Goal: Transaction & Acquisition: Purchase product/service

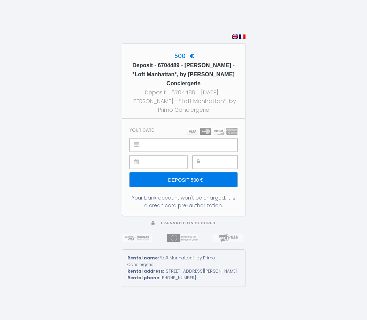
click at [197, 172] on input "Deposit 500 €" at bounding box center [184, 179] width 108 height 15
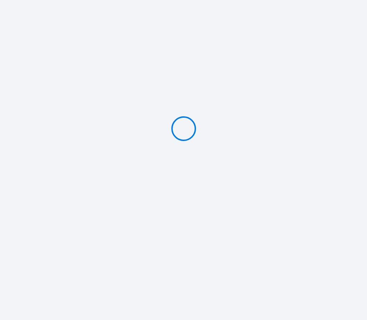
type input "Deposit 500 €"
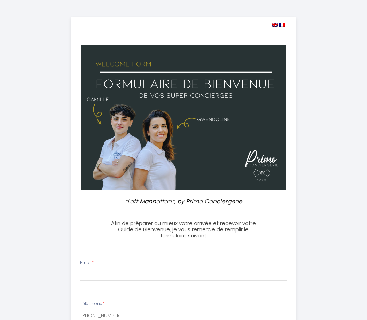
select select
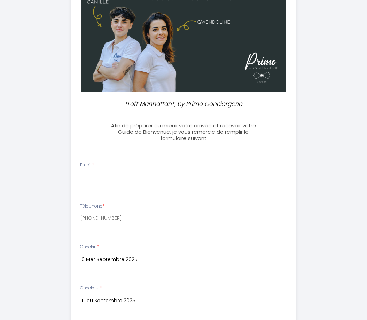
scroll to position [100, 0]
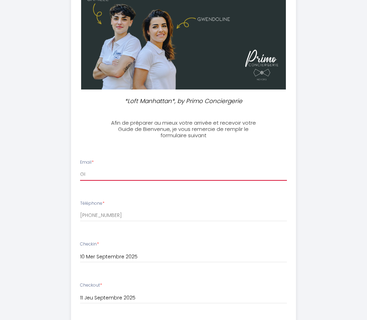
type input "G"
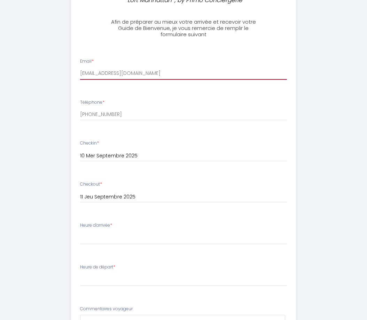
scroll to position [202, 0]
type input "[EMAIL_ADDRESS][DOMAIN_NAME]"
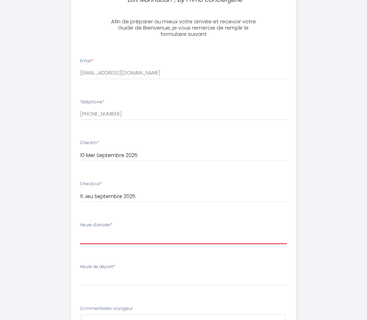
select select "18:00"
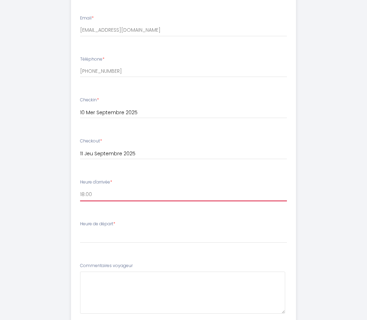
scroll to position [251, 0]
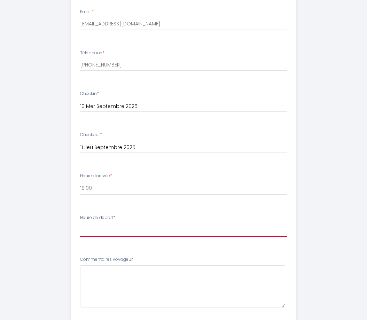
select select "08:30"
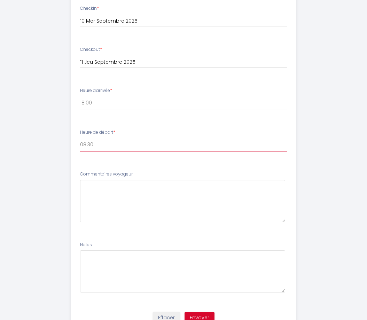
scroll to position [337, 0]
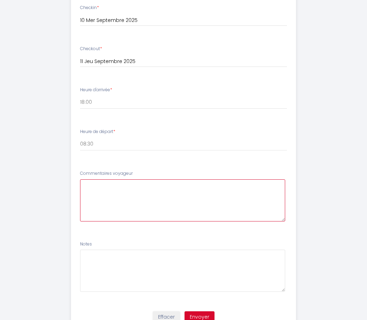
click at [101, 190] on voyageur6 at bounding box center [183, 200] width 206 height 42
type voyageur6 "d"
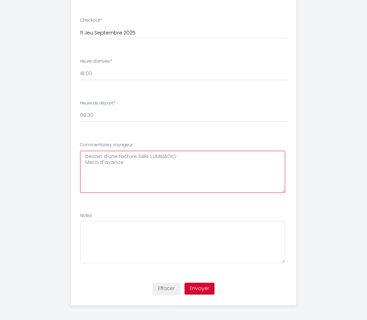
scroll to position [365, 0]
type voyageur6 "besoin d'une facture SARL LUMINAGIO Merci d'avance"
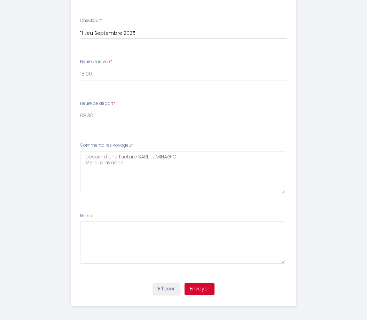
click at [195, 286] on button "Envoyer" at bounding box center [200, 289] width 30 height 12
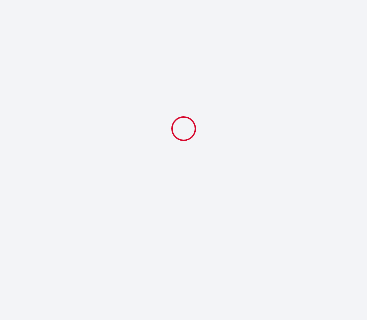
select select "18:00"
select select "08:30"
